Goal: Navigation & Orientation: Find specific page/section

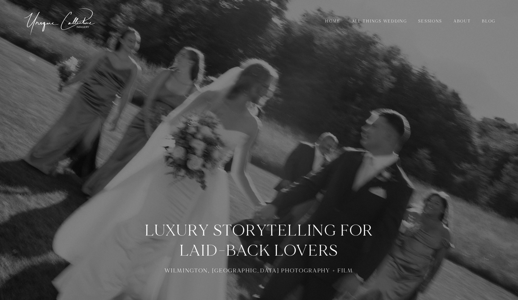
click at [376, 22] on link "All Things Wedding" at bounding box center [380, 21] width 64 height 7
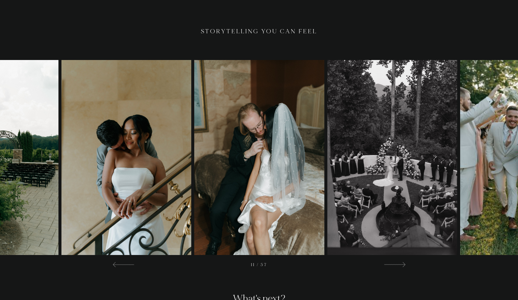
scroll to position [1281, 0]
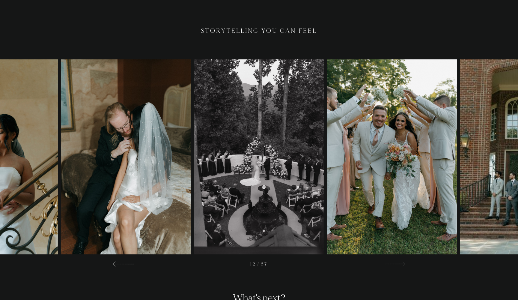
click at [398, 264] on div at bounding box center [394, 263] width 22 height 7
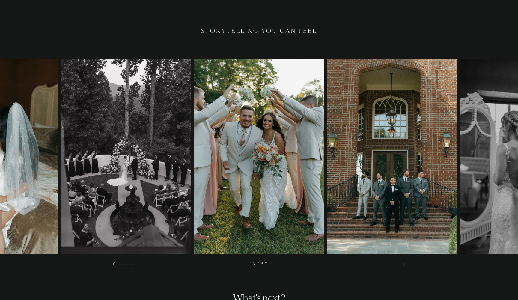
click at [398, 264] on div at bounding box center [394, 263] width 22 height 7
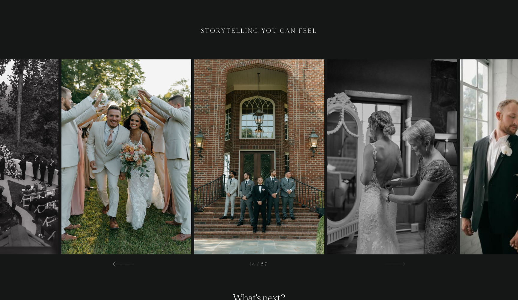
click at [398, 264] on div at bounding box center [394, 263] width 22 height 7
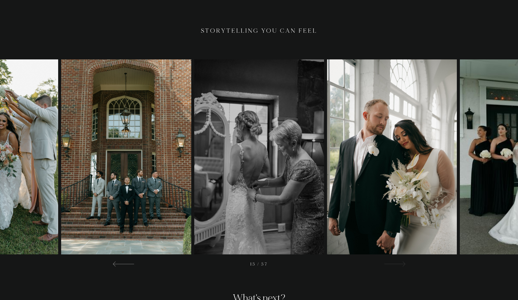
click at [398, 264] on div at bounding box center [394, 263] width 22 height 7
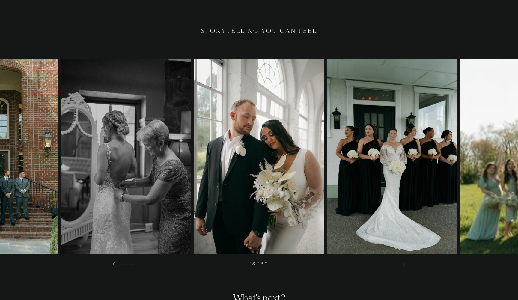
click at [391, 263] on div at bounding box center [394, 263] width 22 height 7
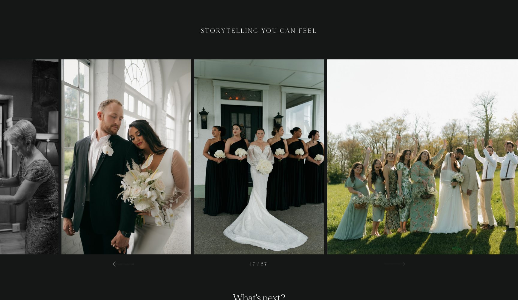
click at [391, 263] on div at bounding box center [394, 263] width 22 height 7
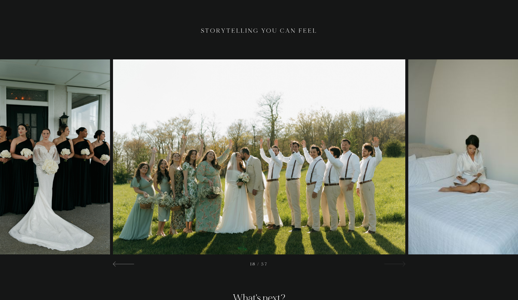
click at [391, 263] on div at bounding box center [394, 263] width 22 height 7
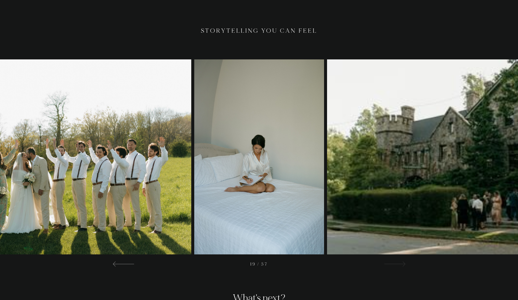
click at [391, 263] on div at bounding box center [394, 263] width 22 height 7
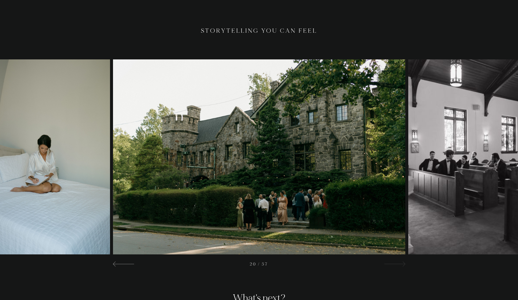
click at [391, 263] on div at bounding box center [394, 263] width 22 height 7
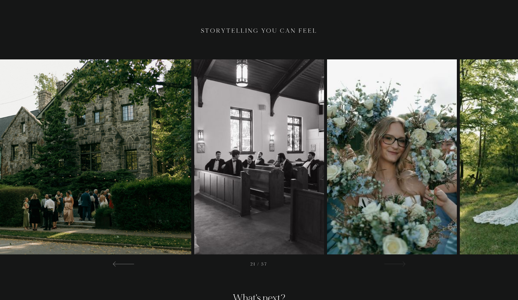
click at [391, 263] on div at bounding box center [394, 263] width 22 height 7
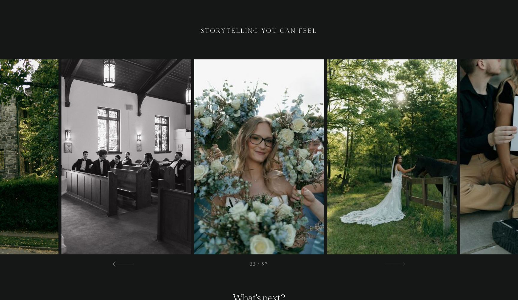
click at [391, 263] on div at bounding box center [394, 263] width 22 height 7
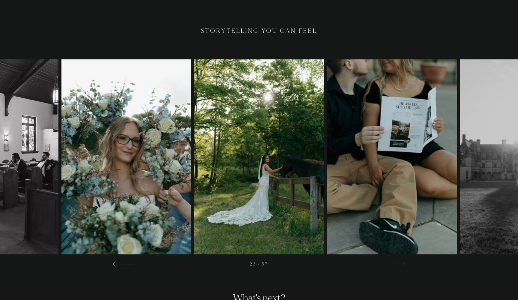
click at [391, 263] on div at bounding box center [394, 263] width 22 height 7
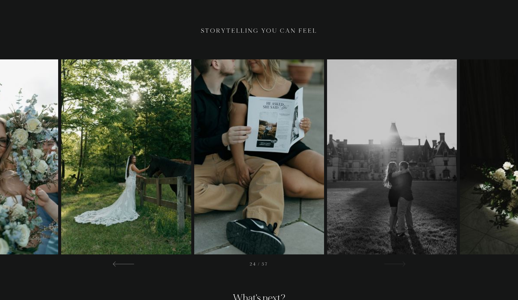
click at [391, 263] on div at bounding box center [394, 263] width 22 height 7
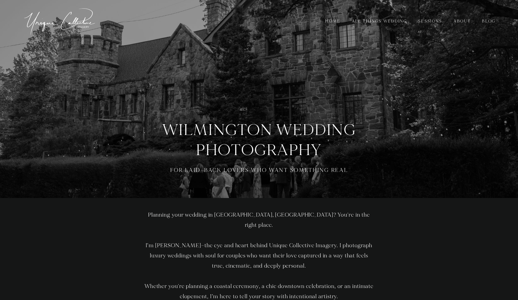
scroll to position [0, 0]
click at [425, 23] on link "Sessions" at bounding box center [430, 21] width 32 height 7
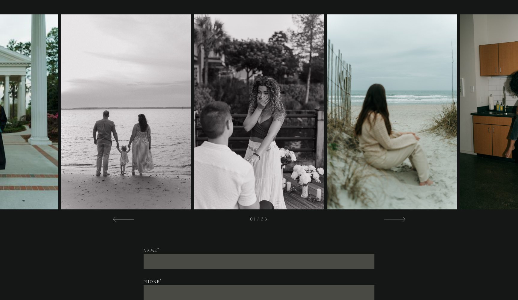
scroll to position [1478, 0]
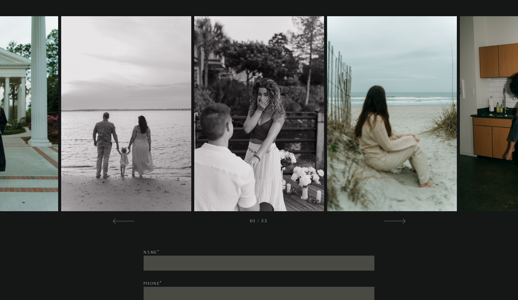
click at [411, 225] on div "/" at bounding box center [259, 120] width 518 height 232
click at [398, 223] on div at bounding box center [394, 220] width 22 height 7
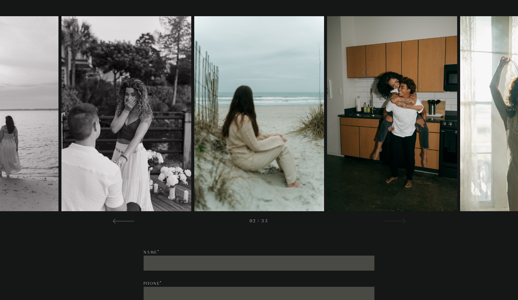
click at [397, 223] on div at bounding box center [394, 220] width 22 height 7
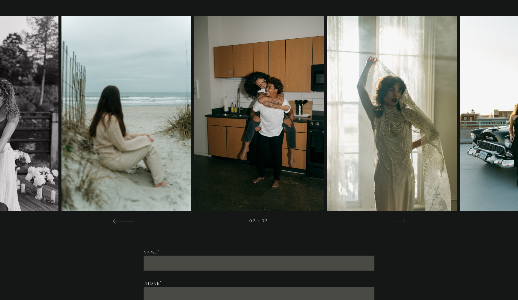
click at [397, 223] on div at bounding box center [394, 220] width 22 height 7
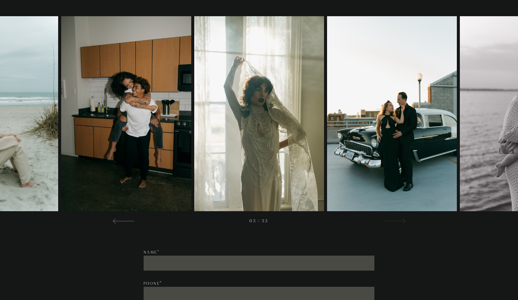
click at [397, 223] on div at bounding box center [394, 220] width 22 height 7
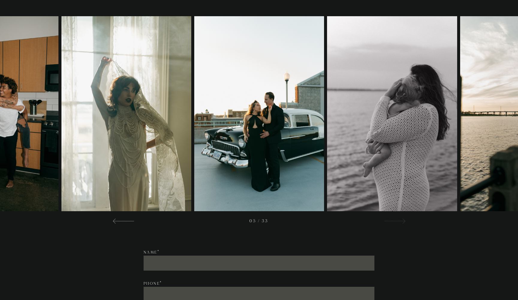
click at [397, 220] on div at bounding box center [394, 220] width 22 height 7
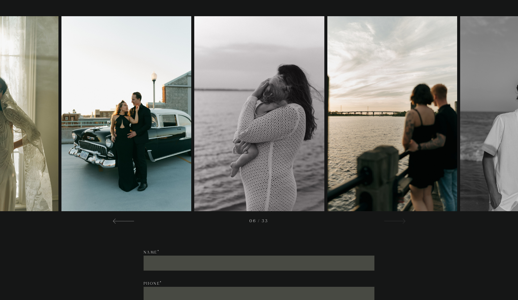
click at [397, 220] on div at bounding box center [394, 220] width 22 height 7
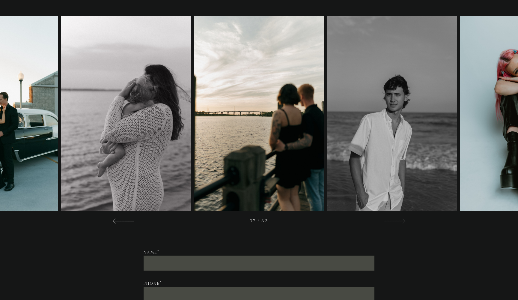
click at [397, 220] on div at bounding box center [394, 220] width 22 height 7
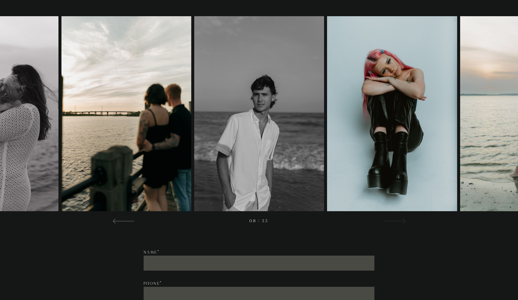
click at [396, 223] on div at bounding box center [394, 220] width 22 height 7
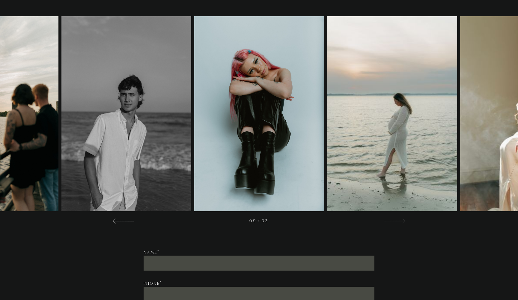
click at [396, 223] on div at bounding box center [394, 220] width 22 height 7
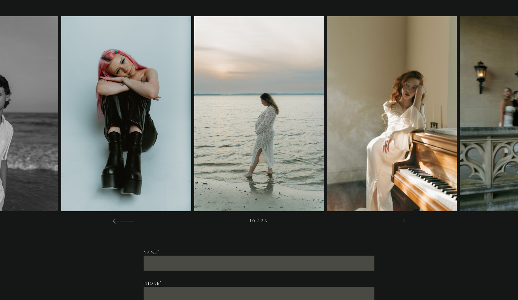
click at [396, 223] on div at bounding box center [394, 220] width 22 height 7
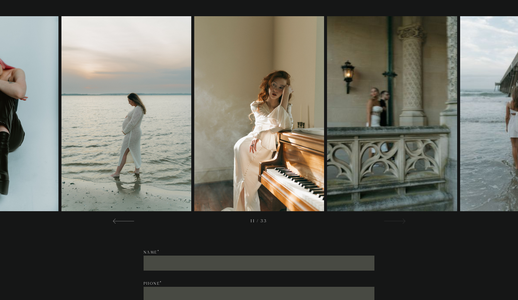
click at [396, 223] on div at bounding box center [394, 220] width 22 height 7
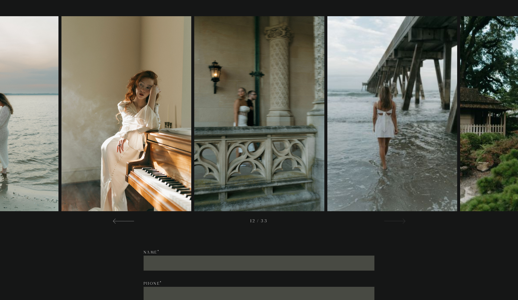
click at [396, 223] on div at bounding box center [394, 220] width 22 height 7
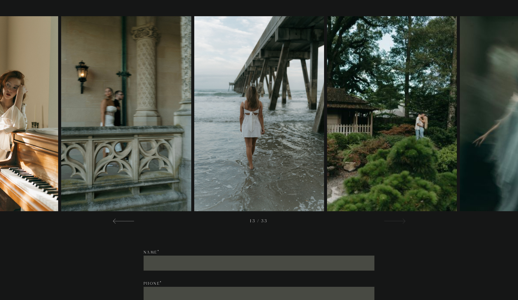
click at [396, 223] on div at bounding box center [394, 220] width 22 height 7
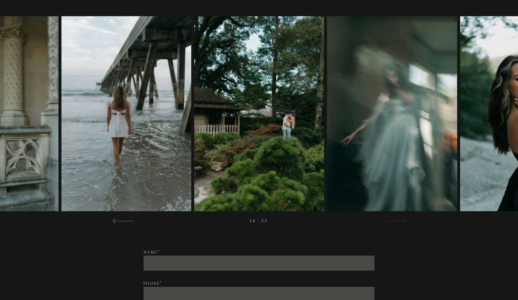
click at [396, 223] on div at bounding box center [394, 220] width 22 height 7
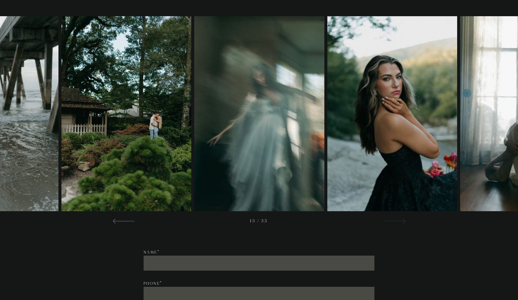
click at [396, 223] on div at bounding box center [394, 220] width 22 height 7
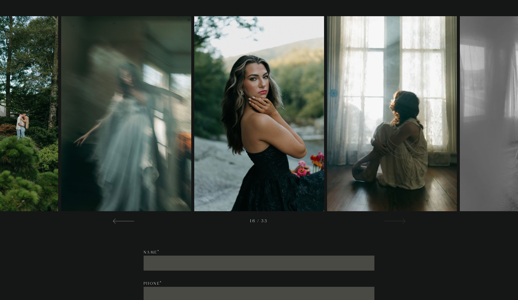
click at [396, 223] on div at bounding box center [394, 220] width 22 height 7
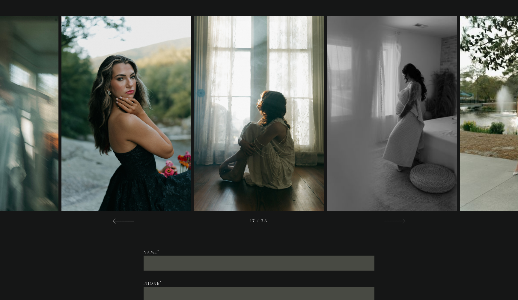
click at [396, 223] on div at bounding box center [394, 220] width 22 height 7
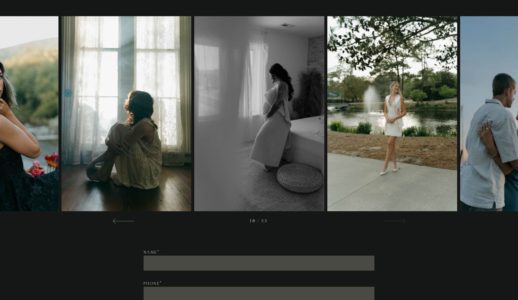
click at [396, 223] on div at bounding box center [394, 220] width 22 height 7
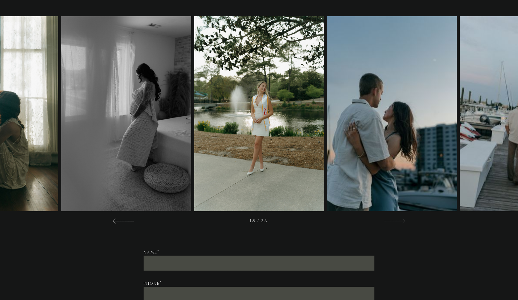
click at [396, 223] on div at bounding box center [394, 220] width 22 height 7
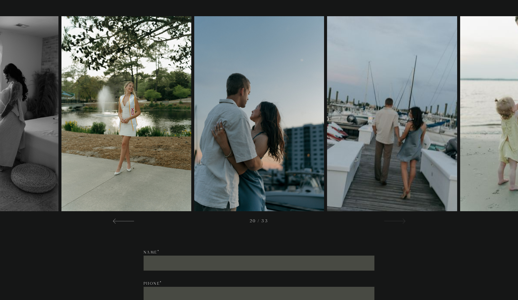
click at [396, 223] on div at bounding box center [394, 220] width 22 height 7
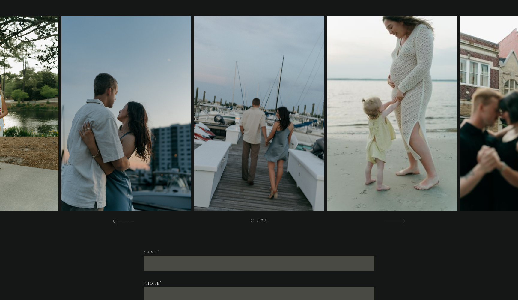
click at [396, 223] on div at bounding box center [394, 220] width 22 height 7
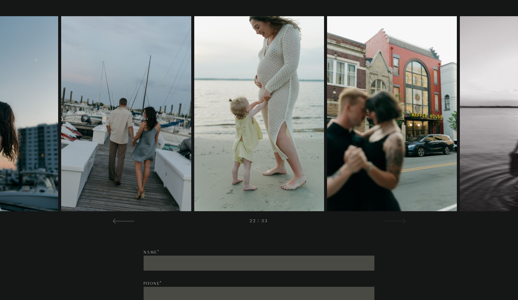
click at [396, 223] on div at bounding box center [394, 220] width 22 height 7
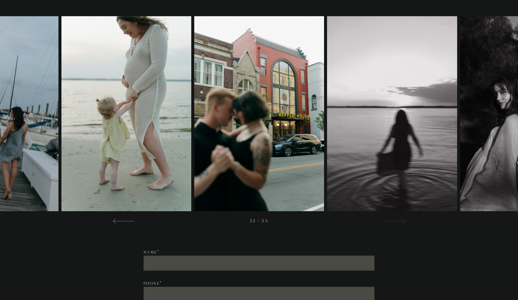
click at [396, 223] on div at bounding box center [394, 220] width 22 height 7
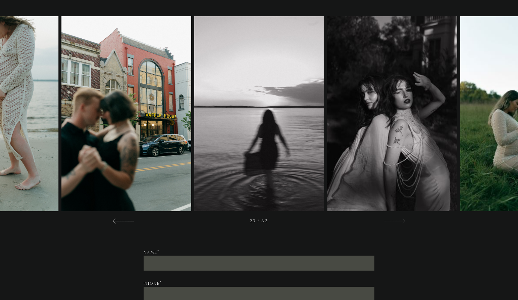
click at [396, 223] on div at bounding box center [394, 220] width 22 height 7
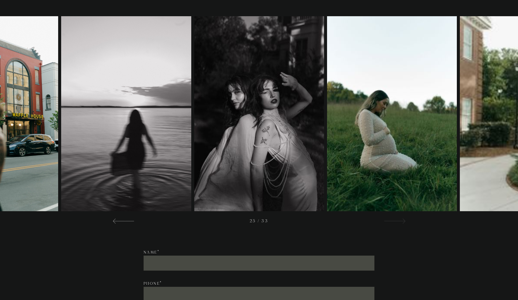
click at [396, 223] on div at bounding box center [394, 220] width 22 height 7
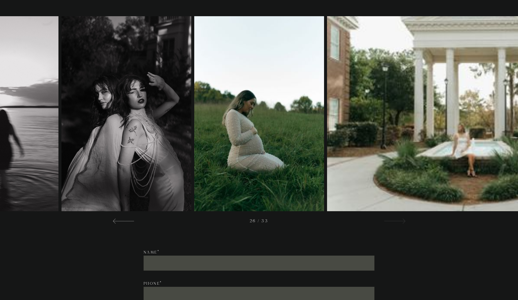
click at [396, 223] on div at bounding box center [394, 220] width 22 height 7
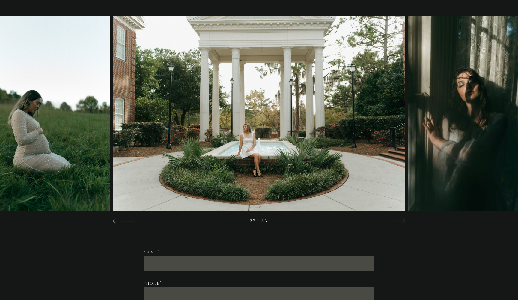
click at [396, 223] on div at bounding box center [394, 220] width 22 height 7
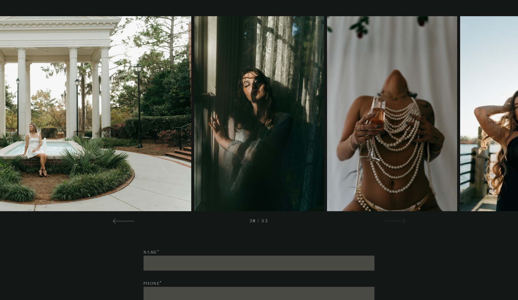
click at [392, 221] on div at bounding box center [394, 220] width 22 height 7
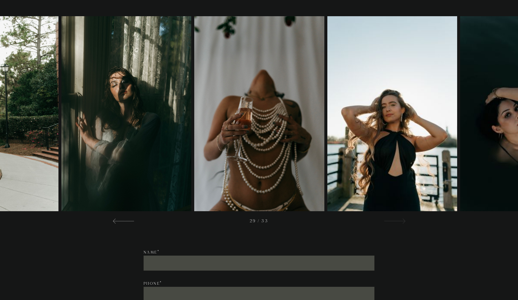
click at [392, 221] on div at bounding box center [394, 220] width 22 height 7
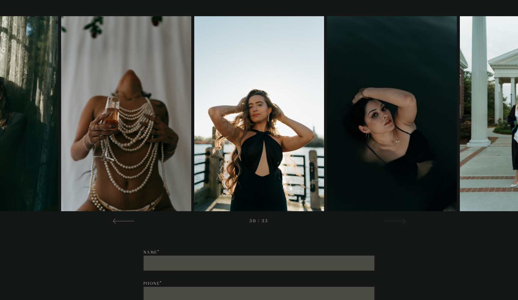
click at [392, 221] on div at bounding box center [394, 220] width 22 height 7
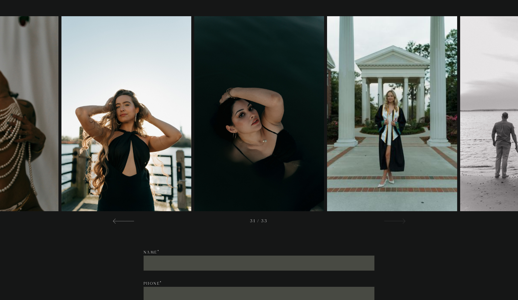
click at [392, 221] on div at bounding box center [394, 220] width 22 height 7
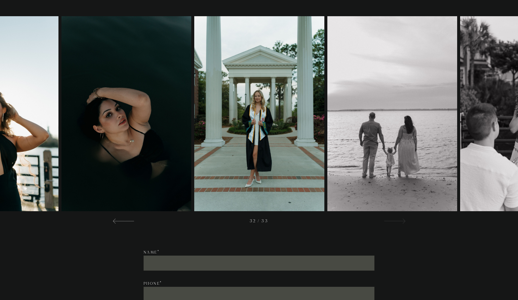
click at [392, 221] on div at bounding box center [394, 220] width 22 height 7
